Goal: Information Seeking & Learning: Check status

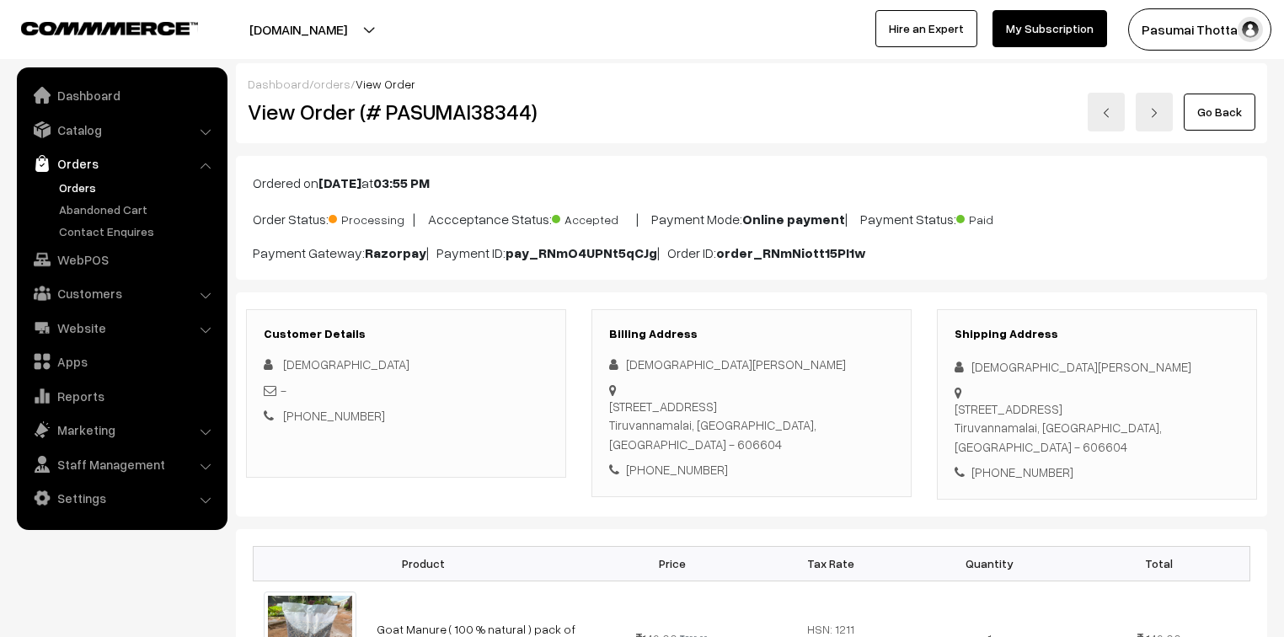
scroll to position [135, 0]
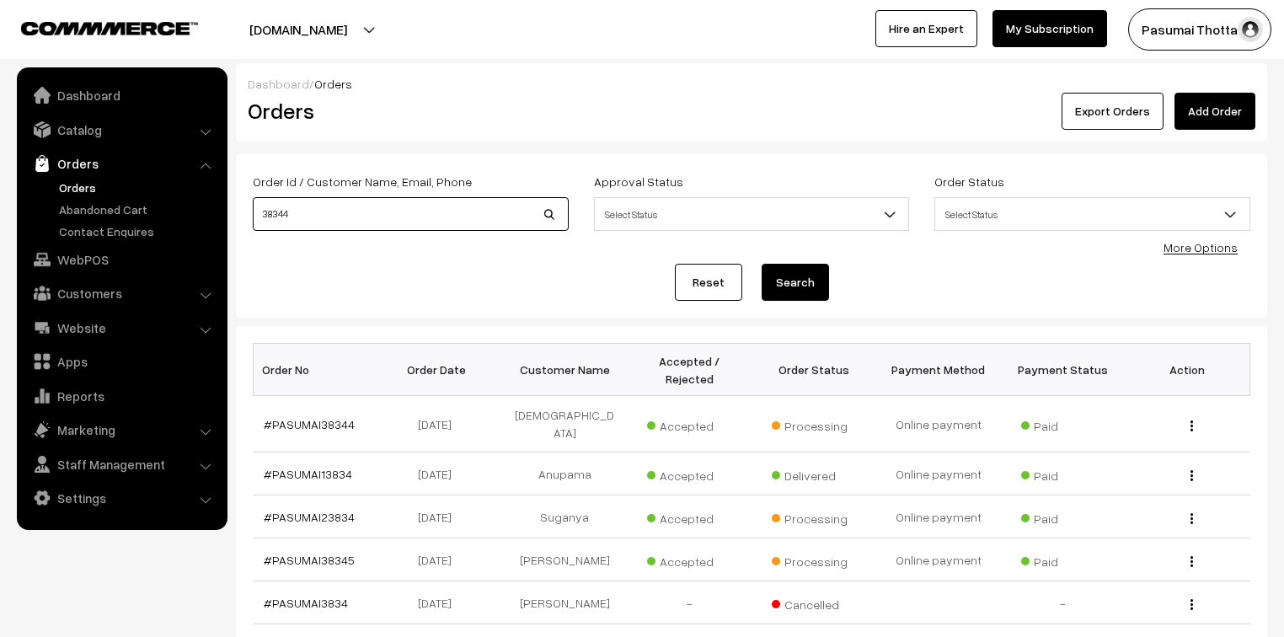
drag, startPoint x: 298, startPoint y: 209, endPoint x: 254, endPoint y: 209, distance: 44.7
click at [254, 209] on input "38344" at bounding box center [411, 214] width 316 height 34
type input "37497"
click at [762, 264] on button "Search" at bounding box center [795, 282] width 67 height 37
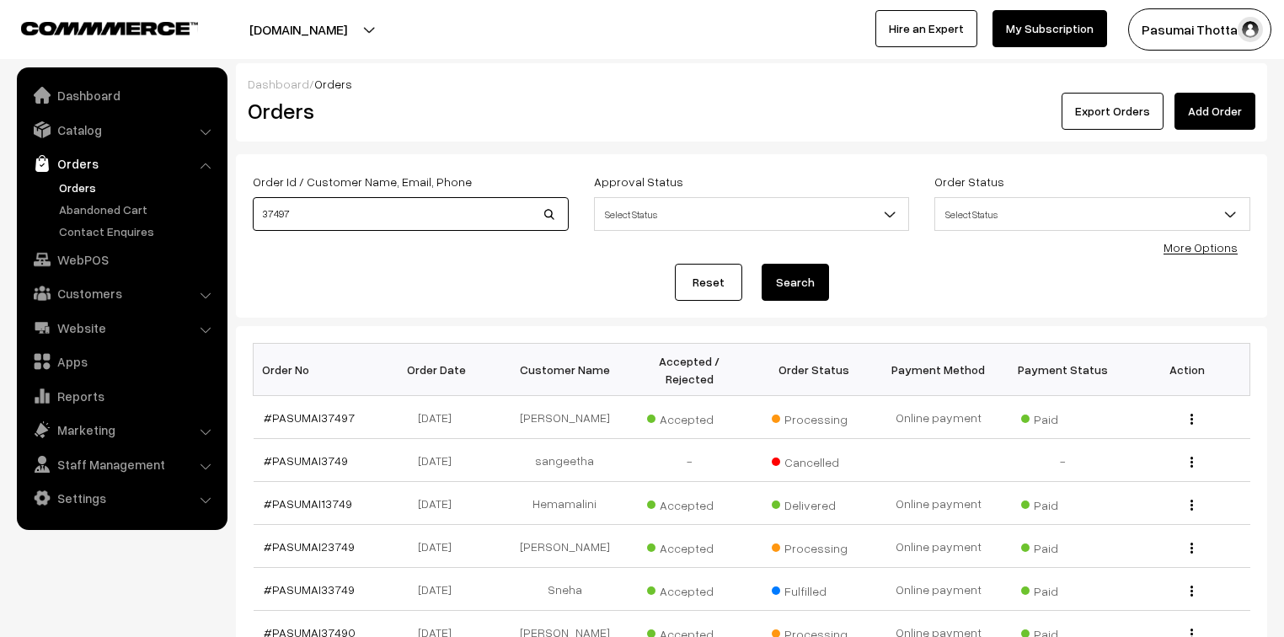
drag, startPoint x: 343, startPoint y: 217, endPoint x: 239, endPoint y: 217, distance: 103.7
click at [240, 217] on div "Order Id / Customer Name, Email, Phone 37497" at bounding box center [410, 206] width 341 height 70
type input "36849"
click at [762, 264] on button "Search" at bounding box center [795, 282] width 67 height 37
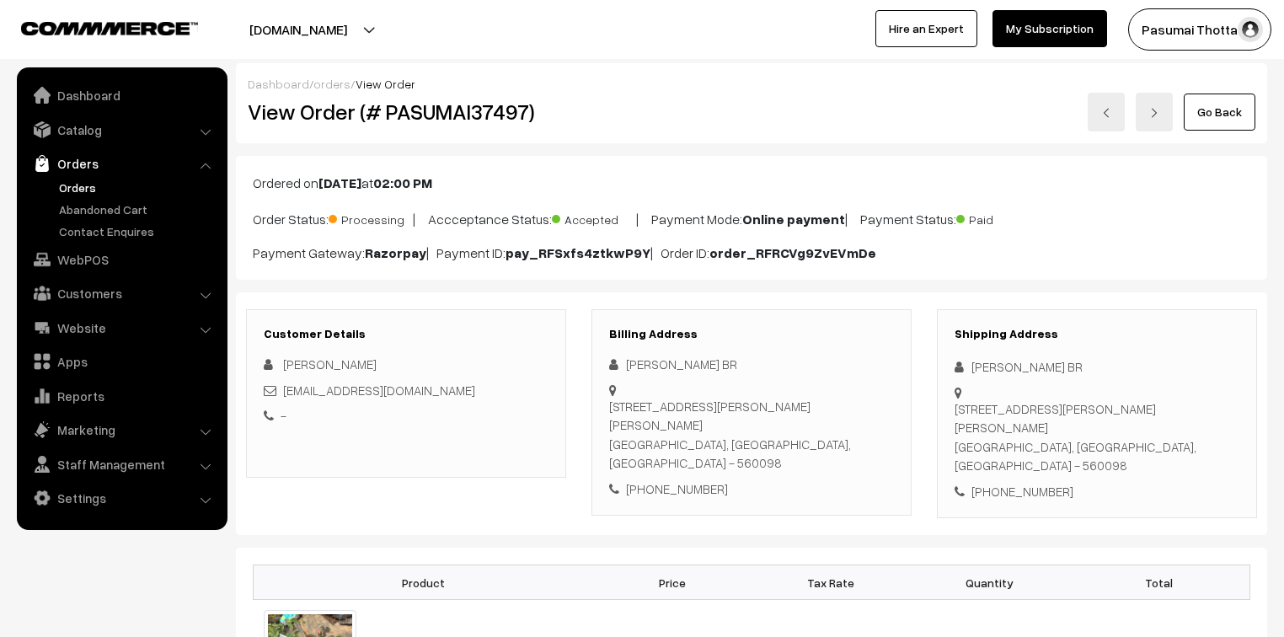
scroll to position [135, 0]
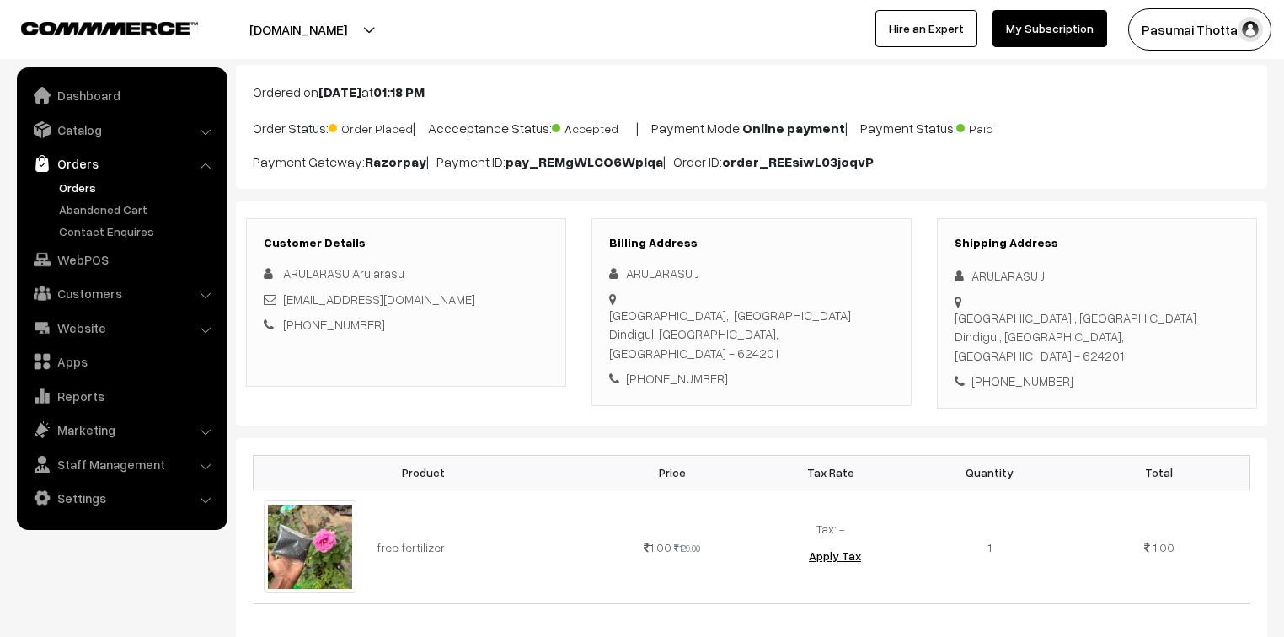
scroll to position [202, 0]
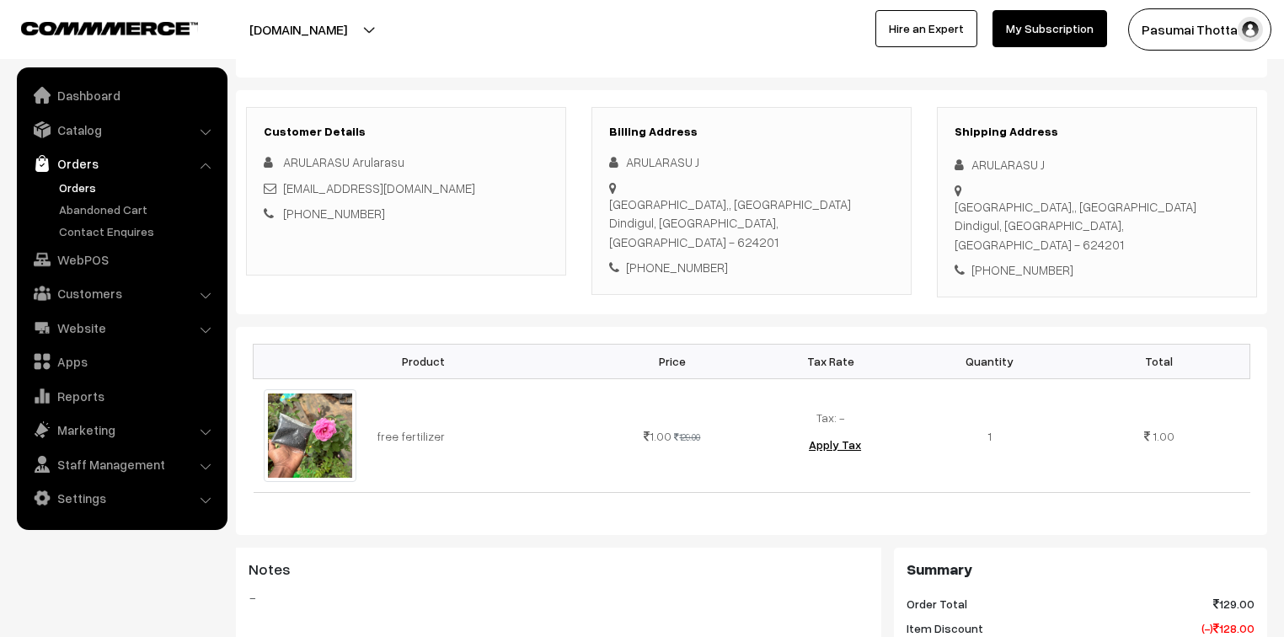
click at [1020, 327] on div "Product Price Tax Rate Quantity Total free fertilizer 1.00 129.00" at bounding box center [752, 431] width 1032 height 209
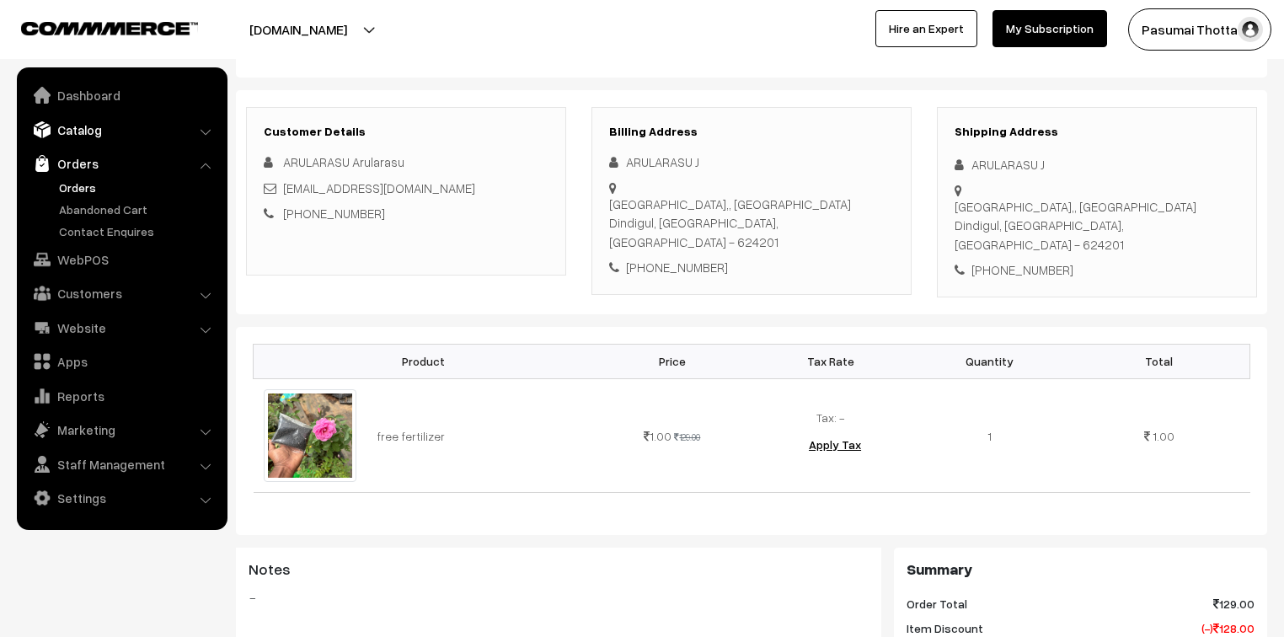
click at [72, 131] on link "Catalog" at bounding box center [121, 130] width 201 height 30
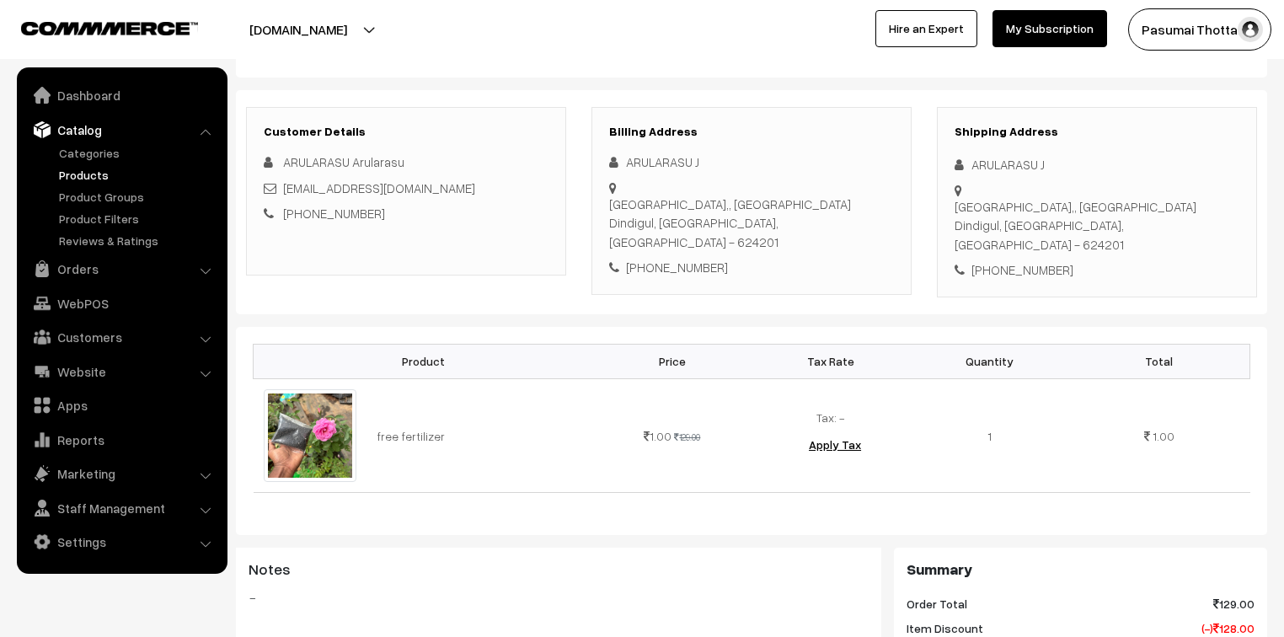
click at [81, 174] on link "Products" at bounding box center [138, 175] width 167 height 18
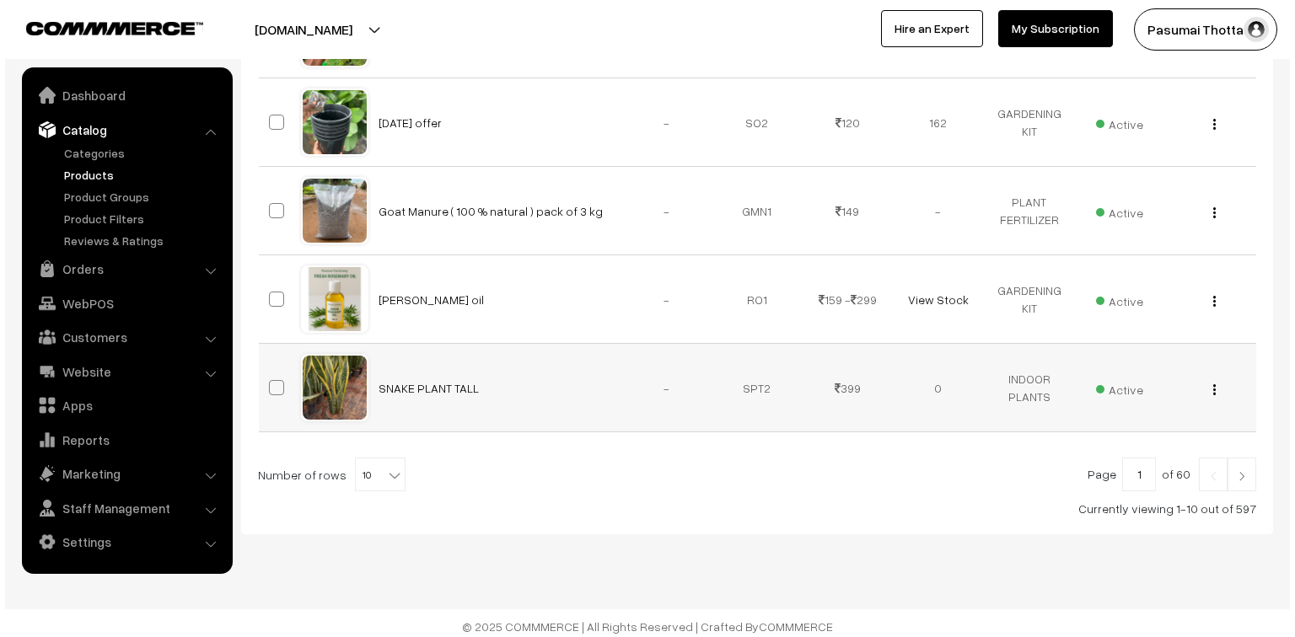
scroll to position [835, 0]
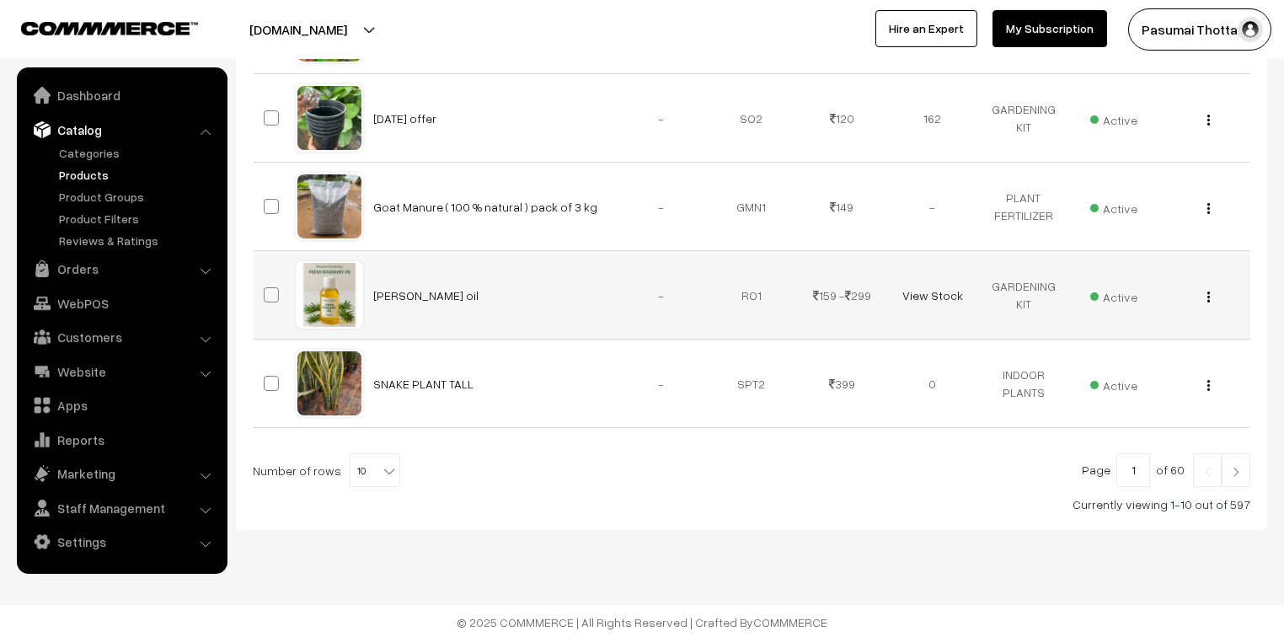
click at [1108, 297] on span "Active" at bounding box center [1114, 295] width 47 height 22
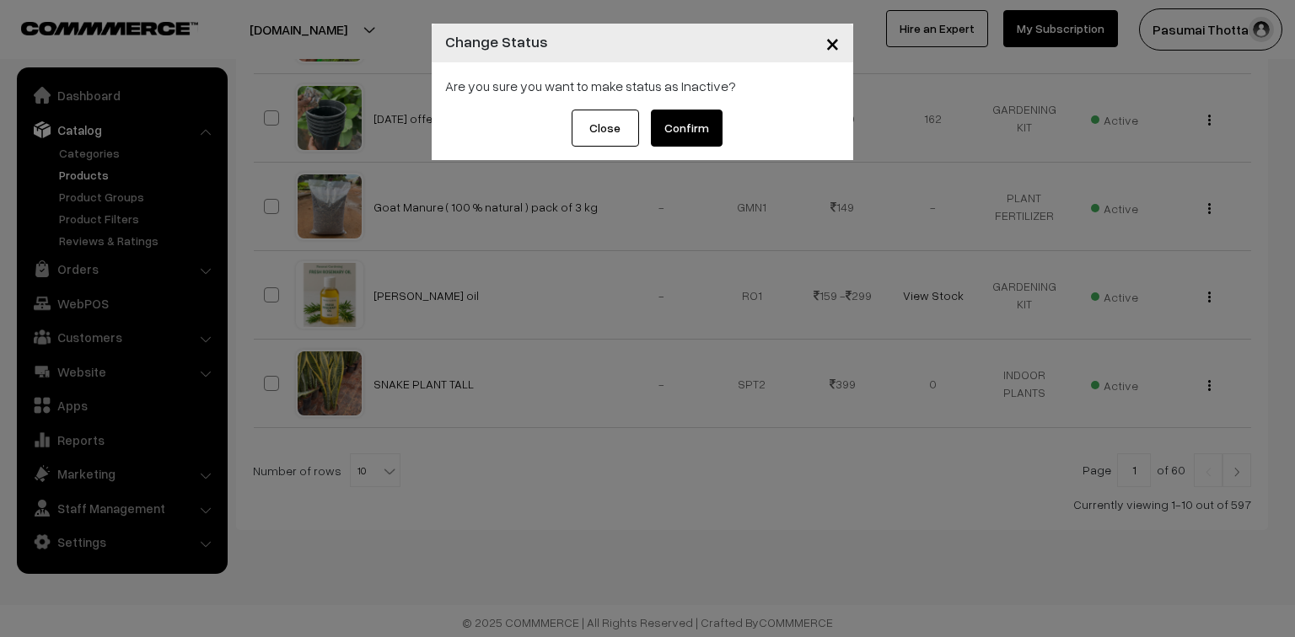
click at [672, 131] on button "Confirm" at bounding box center [687, 128] width 72 height 37
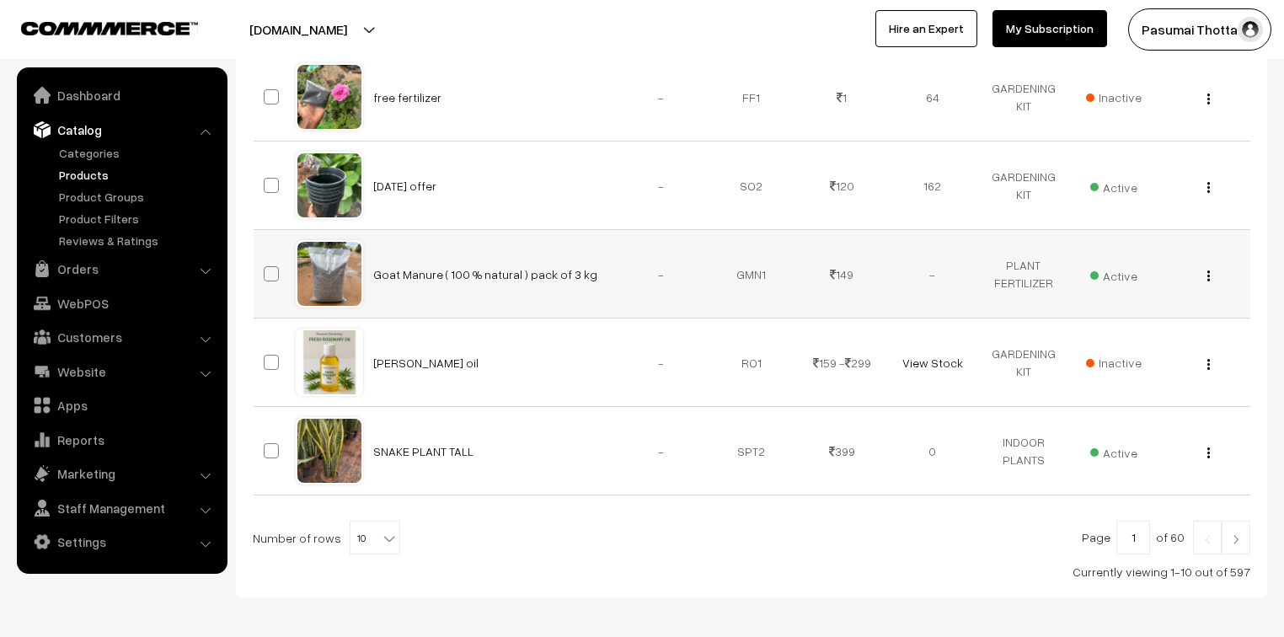
scroll to position [835, 0]
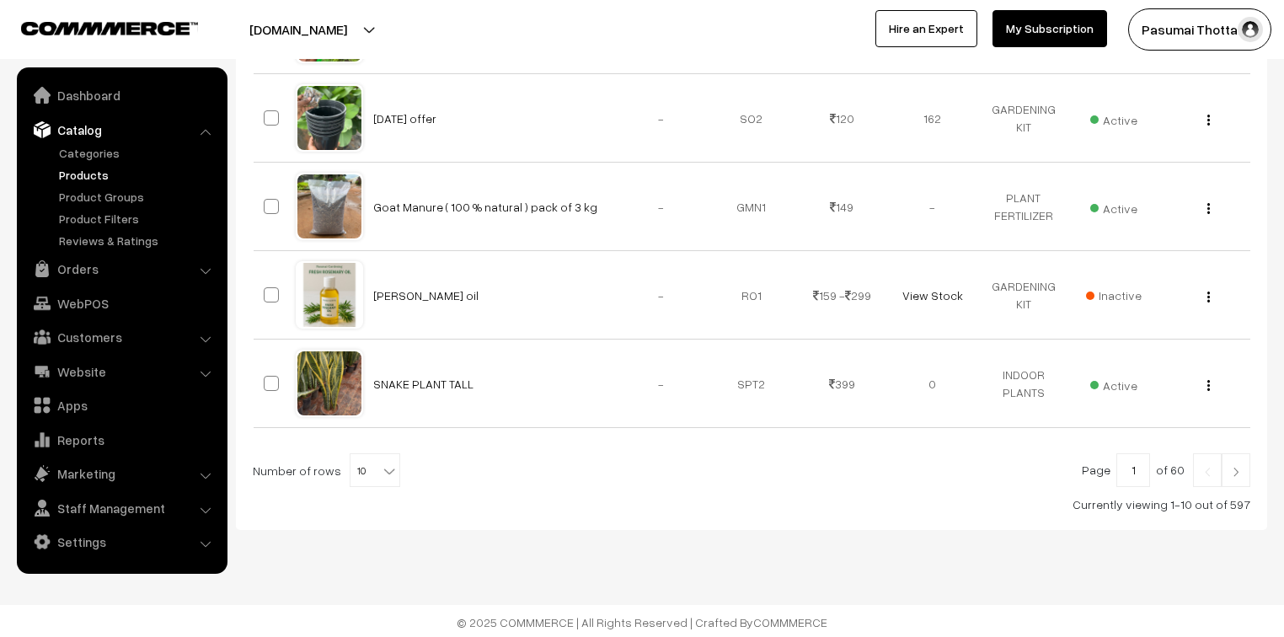
click at [392, 467] on div at bounding box center [752, 470] width 998 height 34
click at [381, 465] on b at bounding box center [389, 471] width 17 height 17
select select "100"
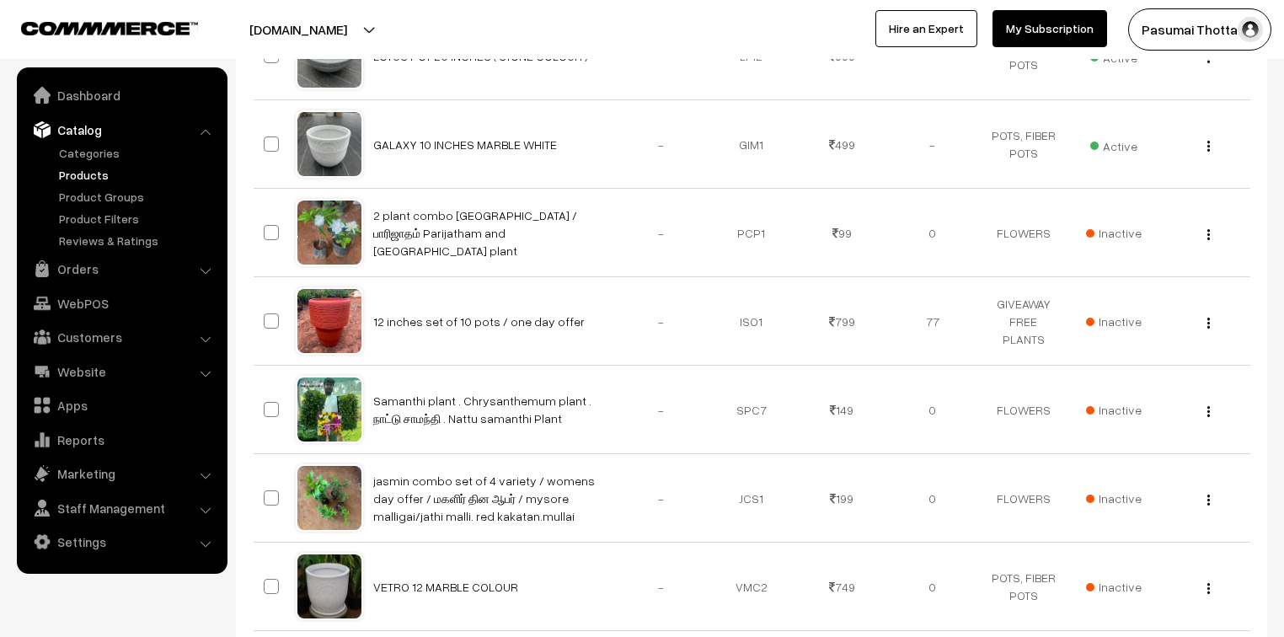
scroll to position [8226, 0]
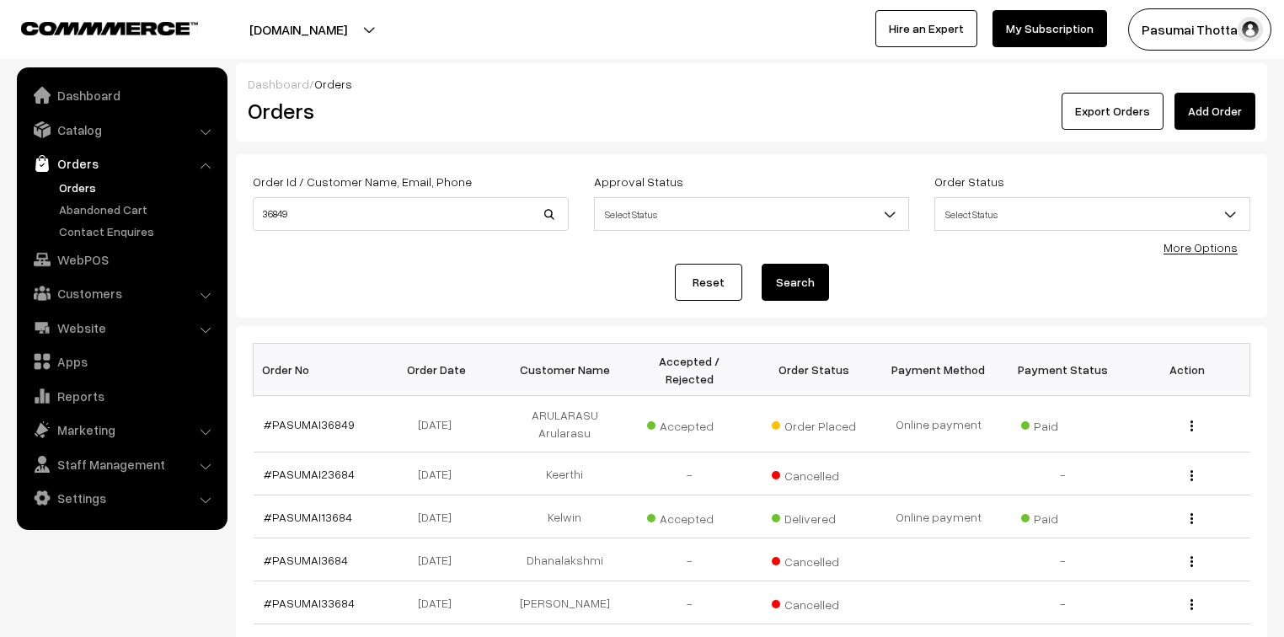
click at [253, 217] on input "36849" at bounding box center [411, 214] width 316 height 34
type input "38350"
click at [762, 264] on button "Search" at bounding box center [795, 282] width 67 height 37
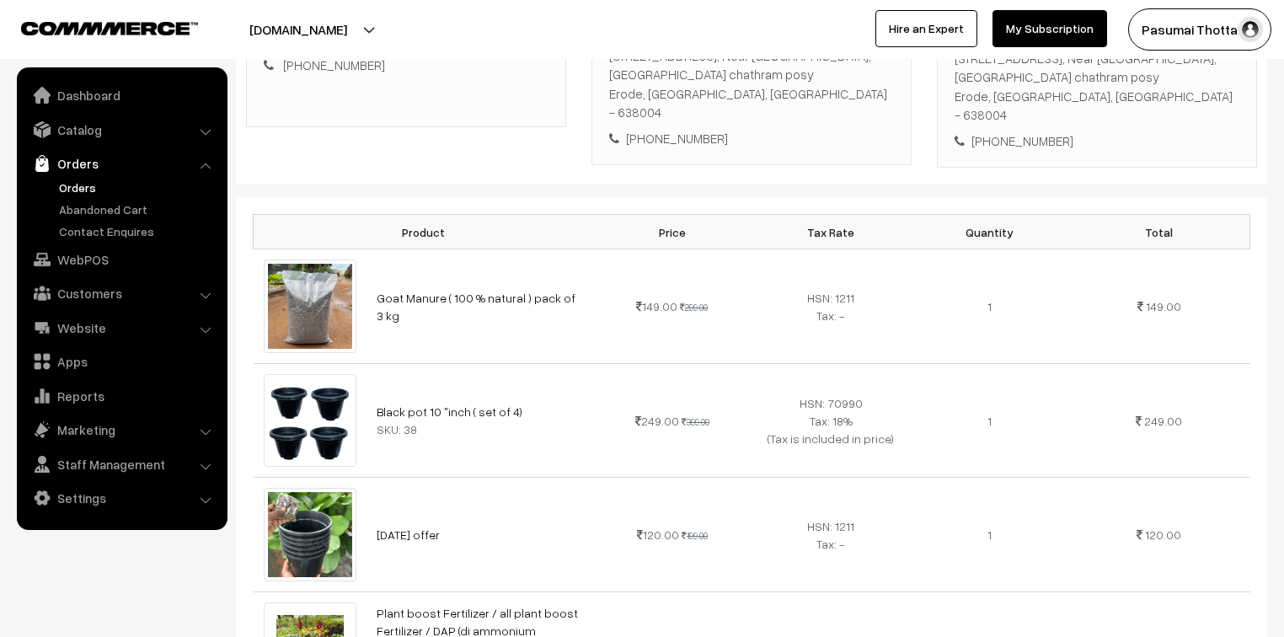
scroll to position [337, 0]
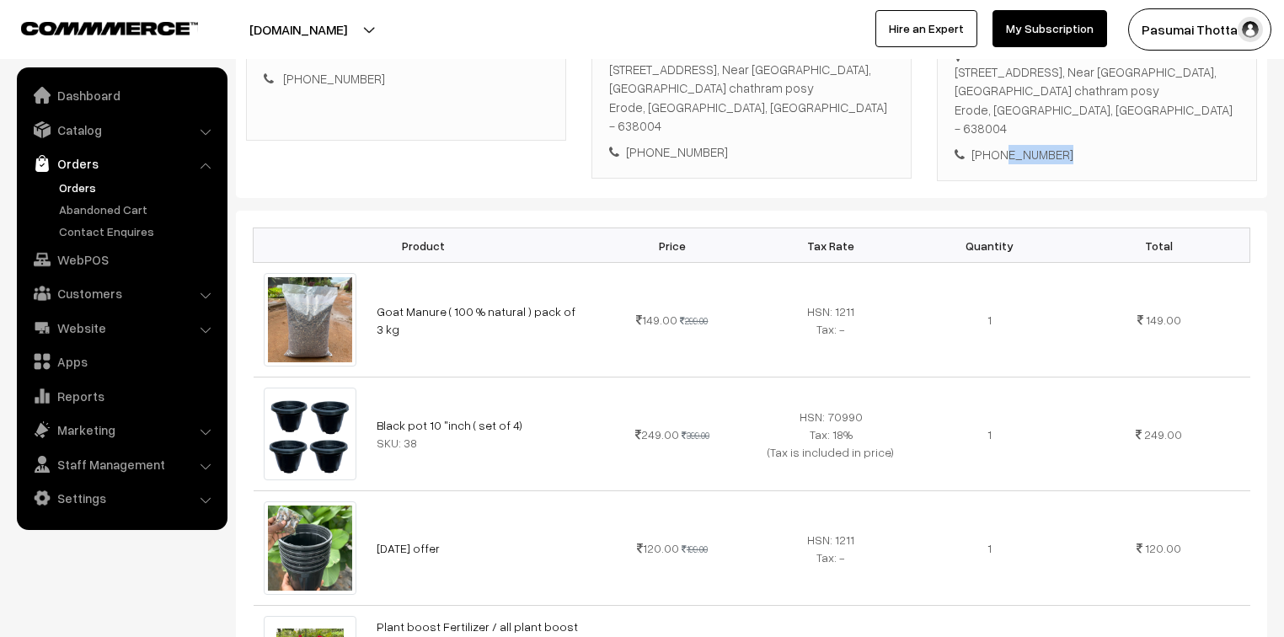
drag, startPoint x: 996, startPoint y: 138, endPoint x: 1080, endPoint y: 140, distance: 83.5
click at [1080, 145] on div "+91 7200536943" at bounding box center [1097, 154] width 285 height 19
drag, startPoint x: 991, startPoint y: 135, endPoint x: 1074, endPoint y: 134, distance: 82.6
click at [1074, 145] on div "+91 7200536943" at bounding box center [1097, 154] width 285 height 19
